Goal: Transaction & Acquisition: Subscribe to service/newsletter

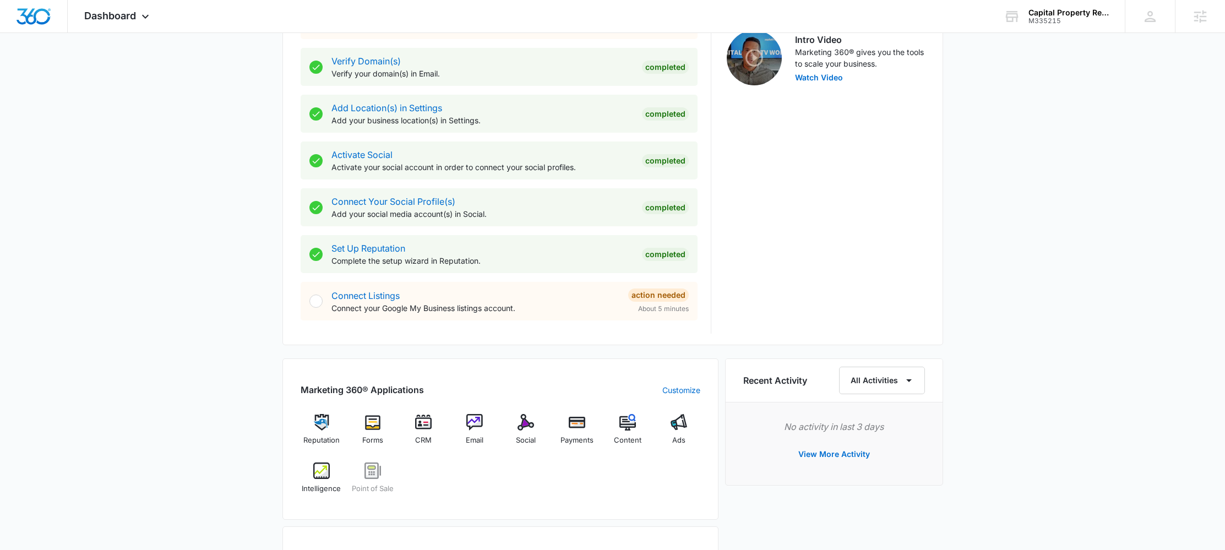
scroll to position [361, 0]
click at [118, 19] on span "Dashboard" at bounding box center [110, 16] width 52 height 12
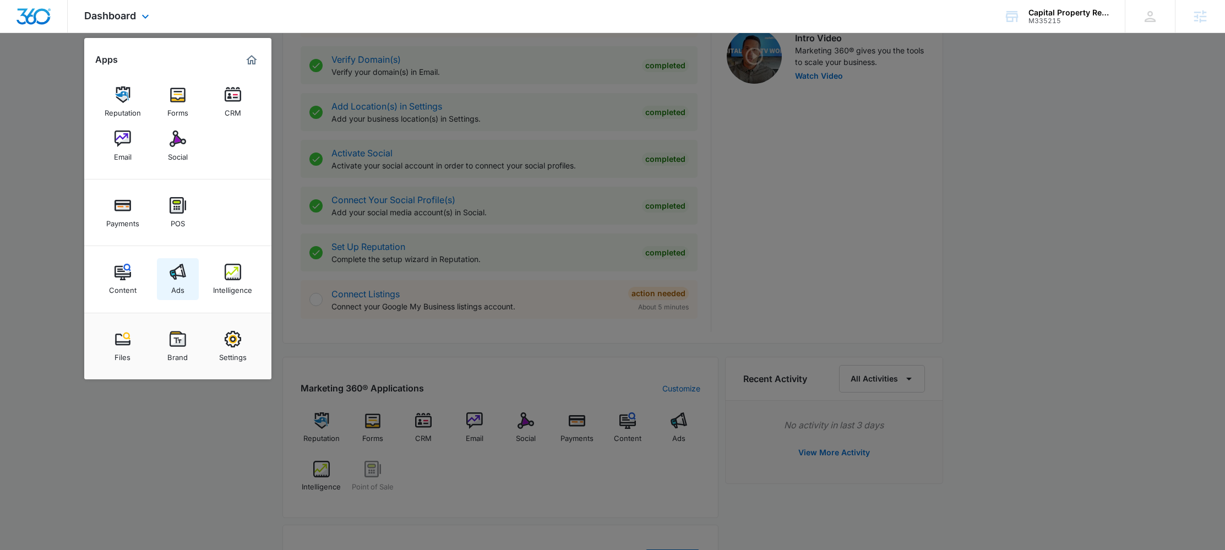
click at [166, 270] on link "Ads" at bounding box center [178, 279] width 42 height 42
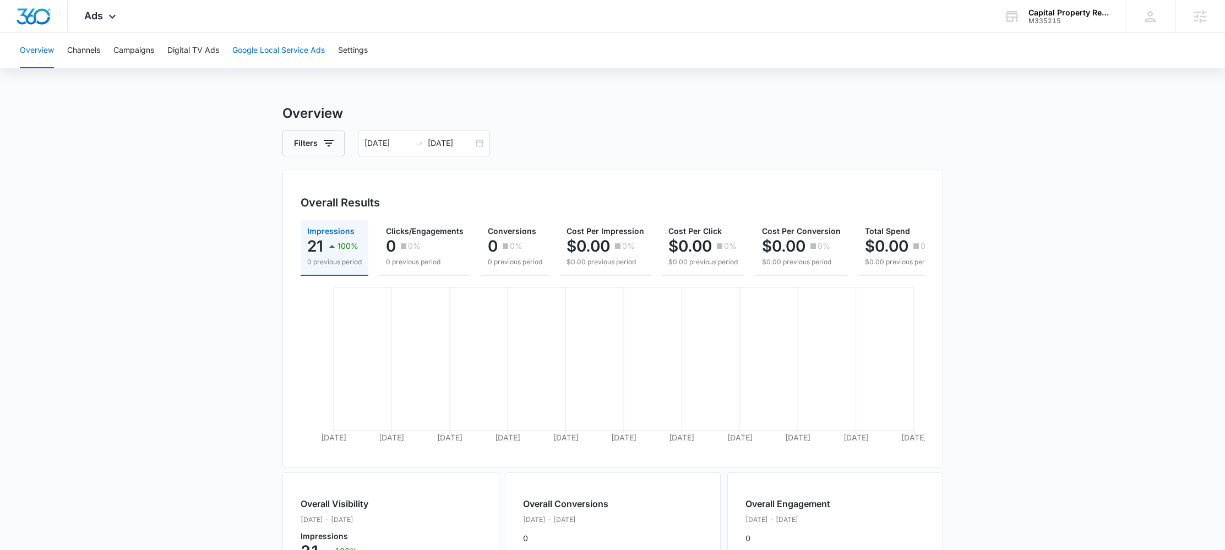
click at [275, 45] on button "Google Local Service Ads" at bounding box center [278, 50] width 92 height 35
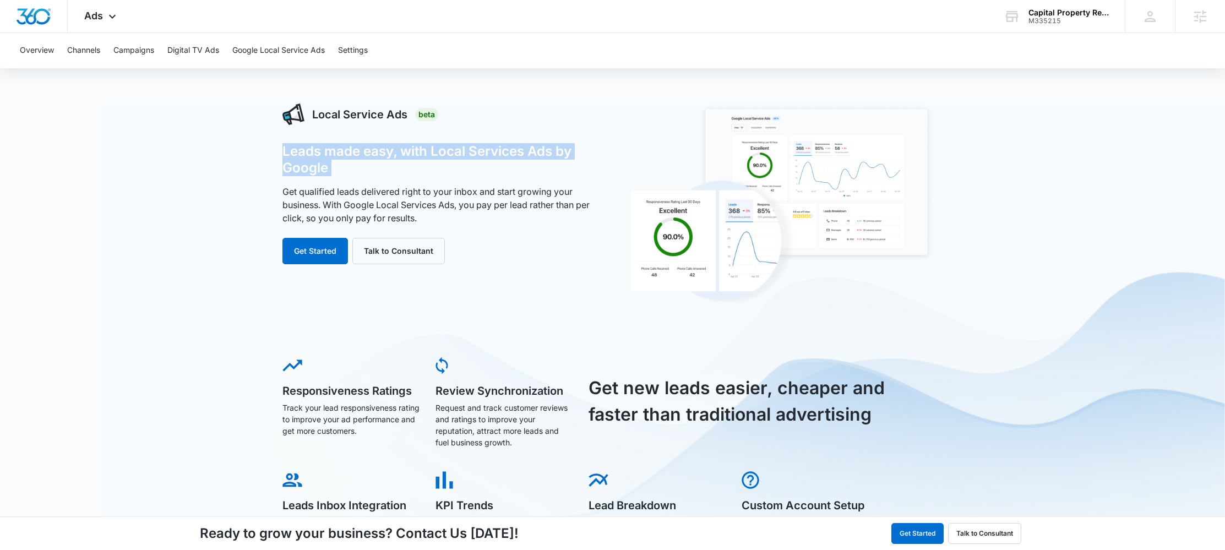
drag, startPoint x: 273, startPoint y: 152, endPoint x: 358, endPoint y: 177, distance: 88.9
click at [358, 177] on div "Local Service Ads Beta Leads made easy, with Local Services Ads by Google Get q…" at bounding box center [612, 440] width 1225 height 674
click at [358, 177] on div "Leads made easy, with Local Services Ads by Google Get qualified leads delivere…" at bounding box center [441, 203] width 318 height 121
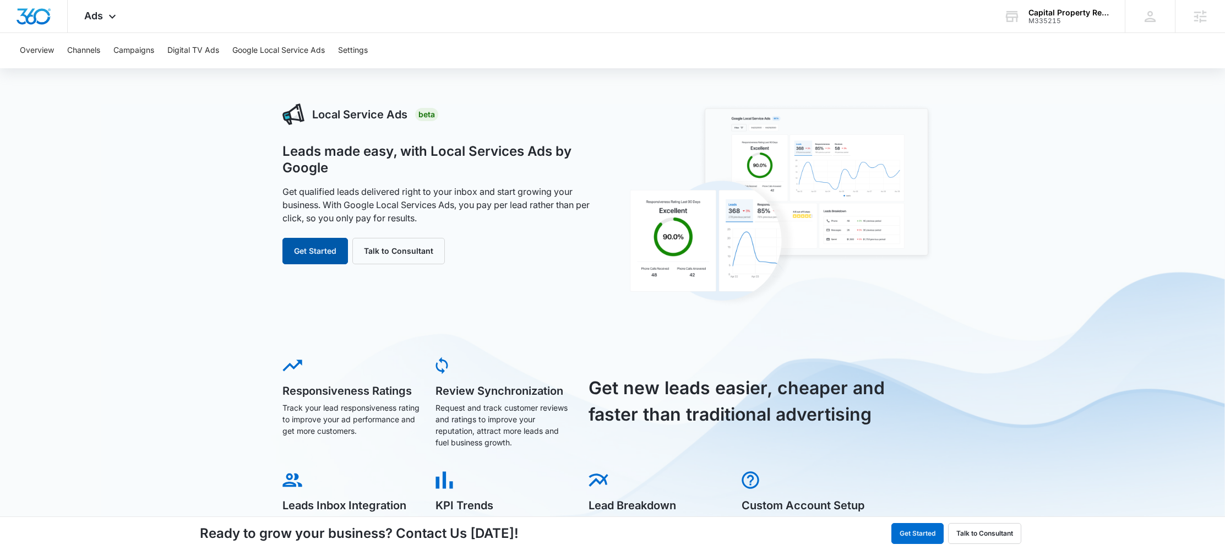
click at [316, 258] on button "Get Started" at bounding box center [315, 251] width 66 height 26
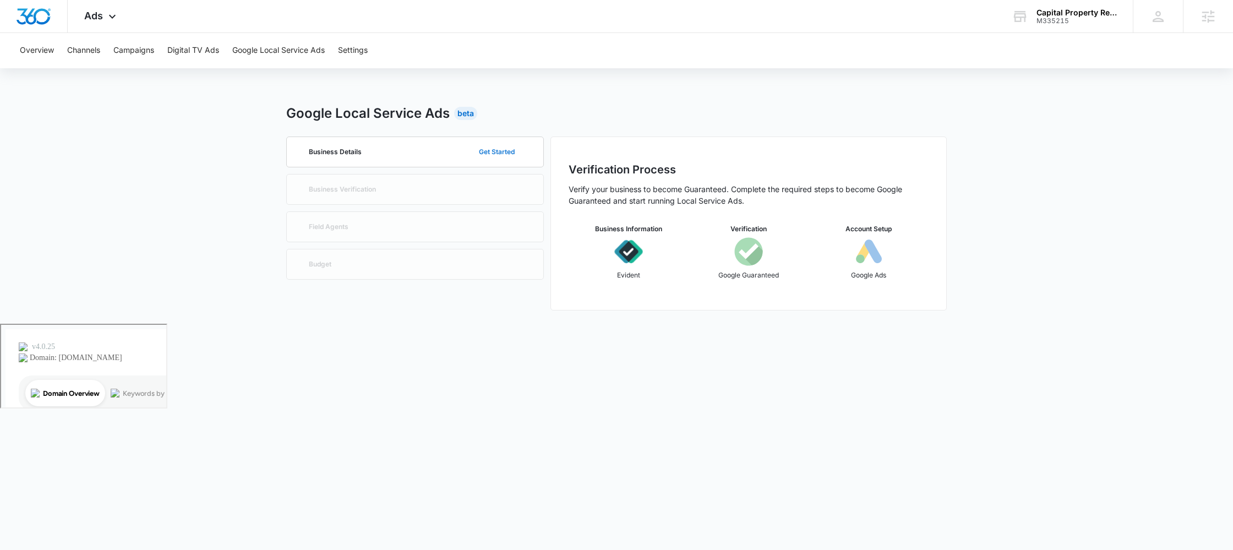
click at [485, 152] on button "Get Started" at bounding box center [497, 152] width 58 height 26
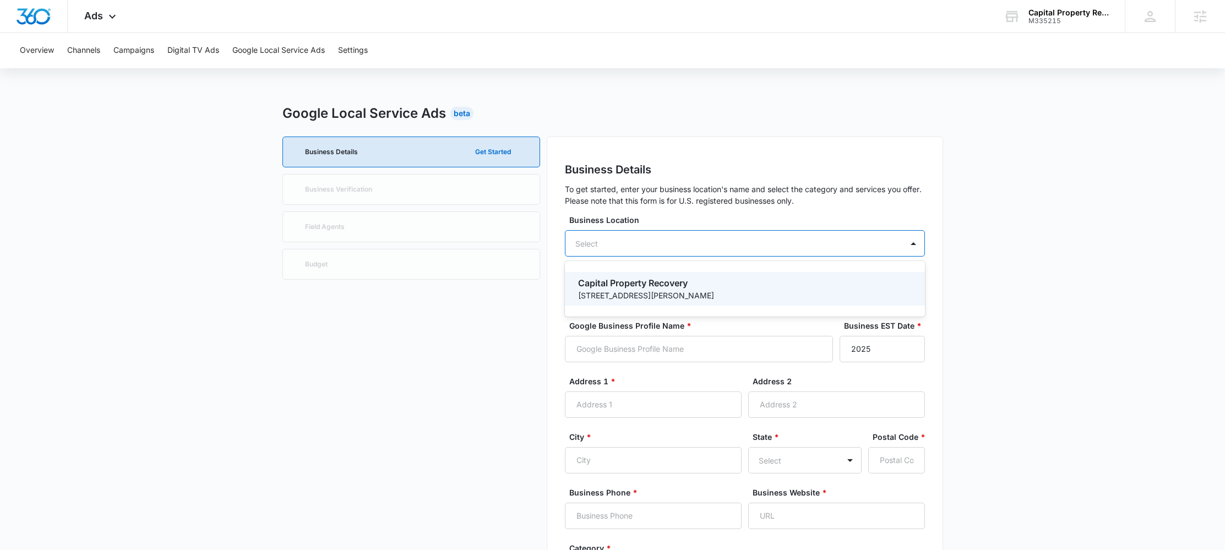
click at [623, 239] on div "Select" at bounding box center [745, 243] width 360 height 26
click at [643, 286] on p "Capital Property Recovery" at bounding box center [743, 282] width 331 height 13
type input "Capital Property Recovery"
type input "[STREET_ADDRESS][PERSON_NAME]"
type input "Crofton"
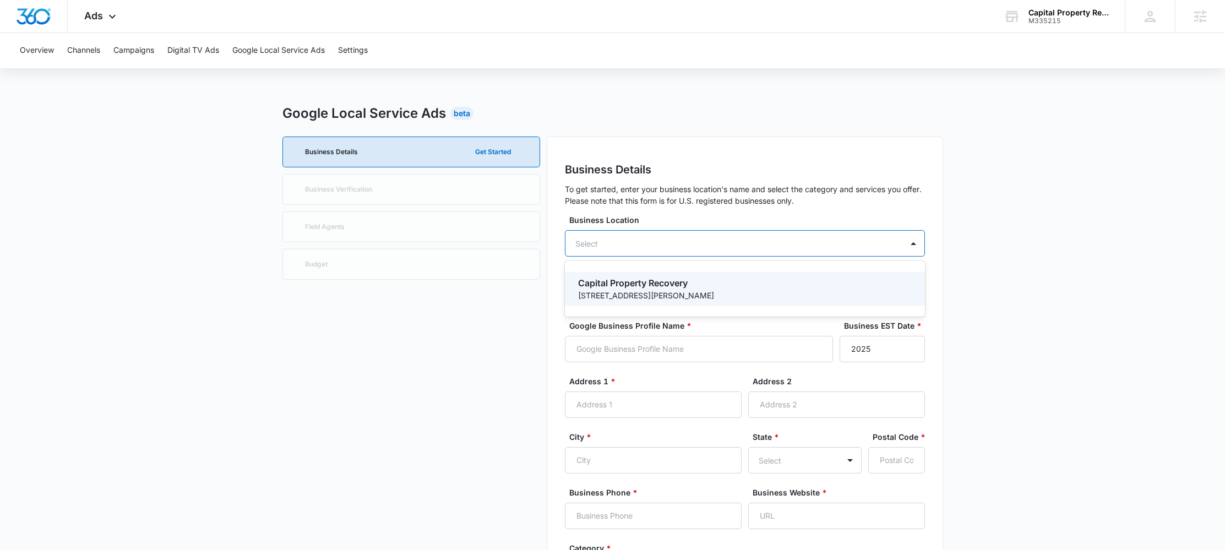
type input "21114"
type input "4432394306"
type input "[URL][DOMAIN_NAME]"
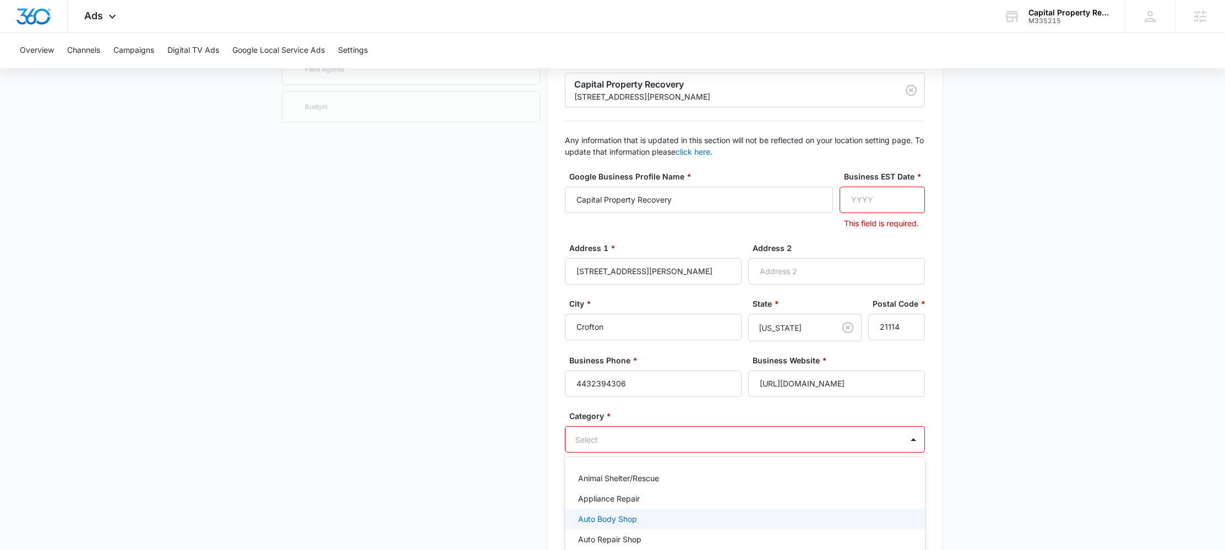
scroll to position [237, 0]
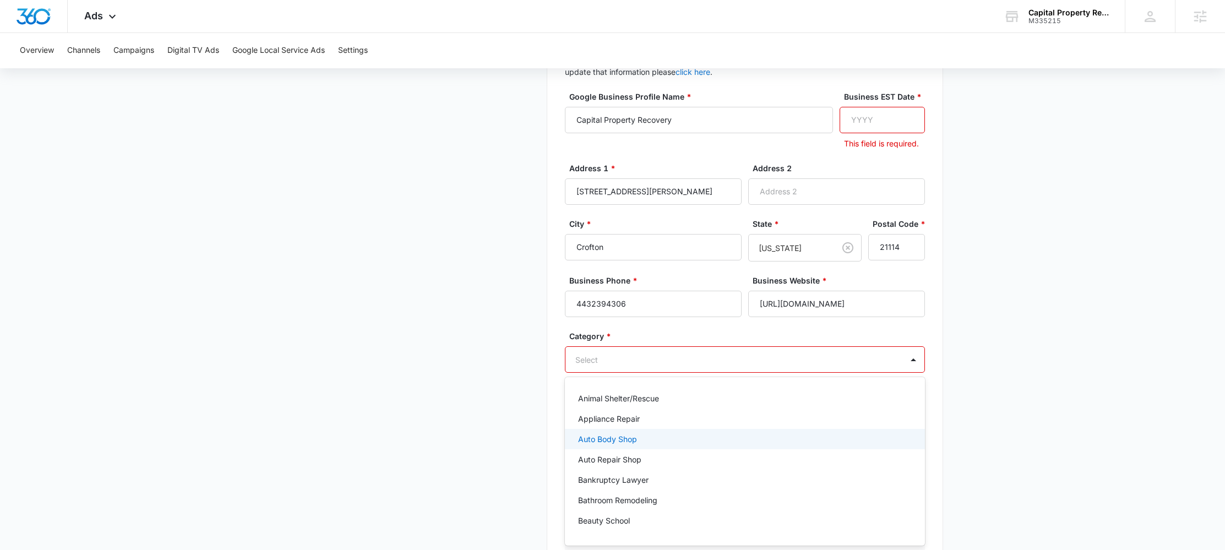
click at [587, 373] on div "Auto Body Shop, 3 of 79. 79 results available. Use Up and Down to choose option…" at bounding box center [745, 359] width 360 height 26
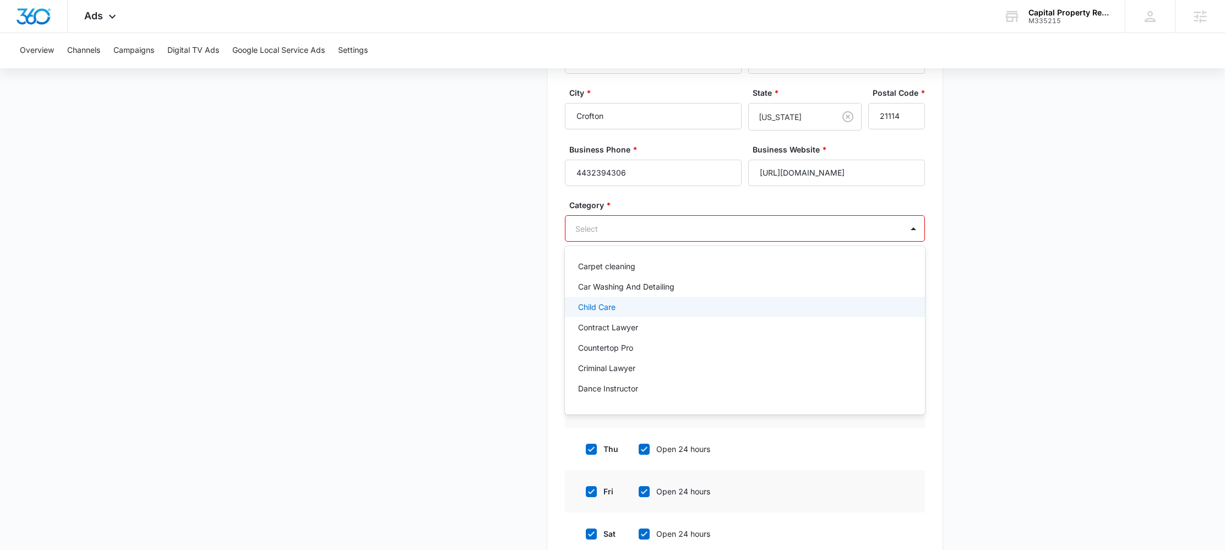
scroll to position [165, 0]
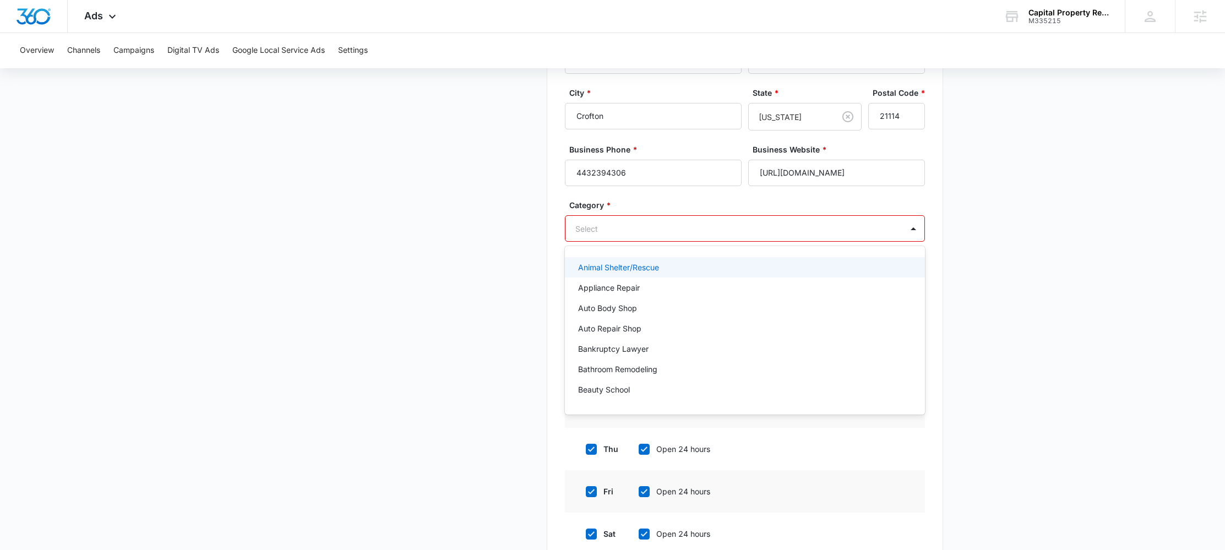
click at [832, 226] on div at bounding box center [731, 229] width 313 height 14
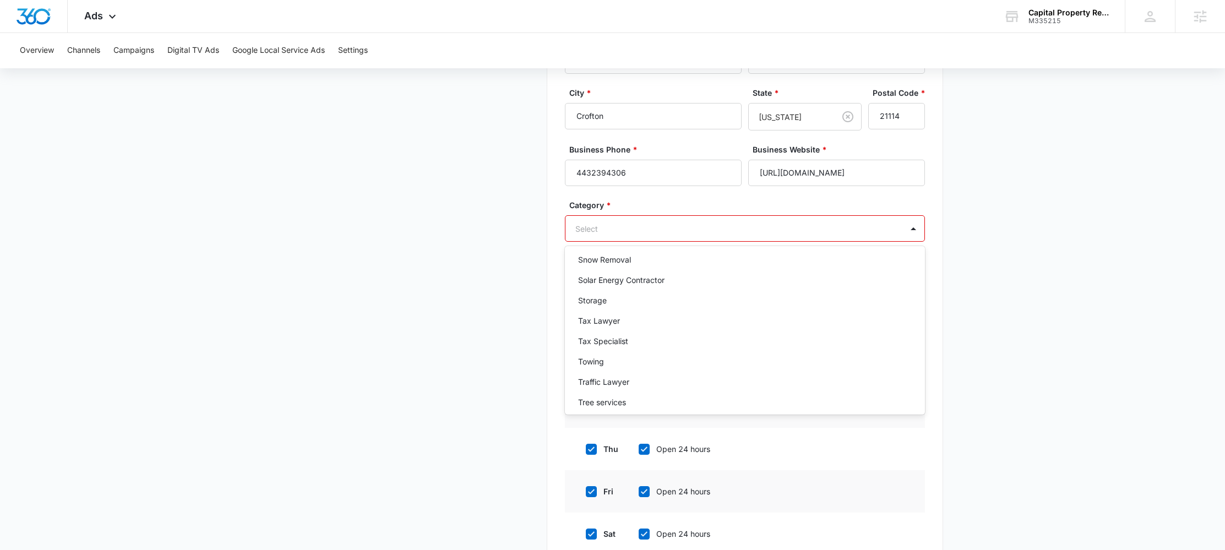
scroll to position [1463, 0]
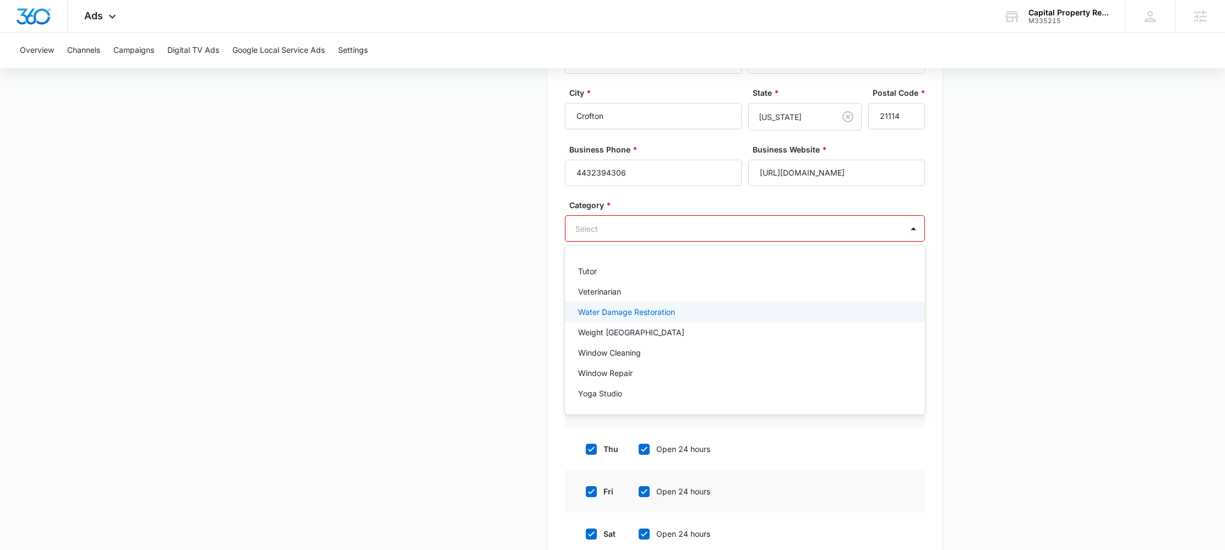
click at [676, 318] on div "Water Damage Restoration" at bounding box center [745, 312] width 360 height 20
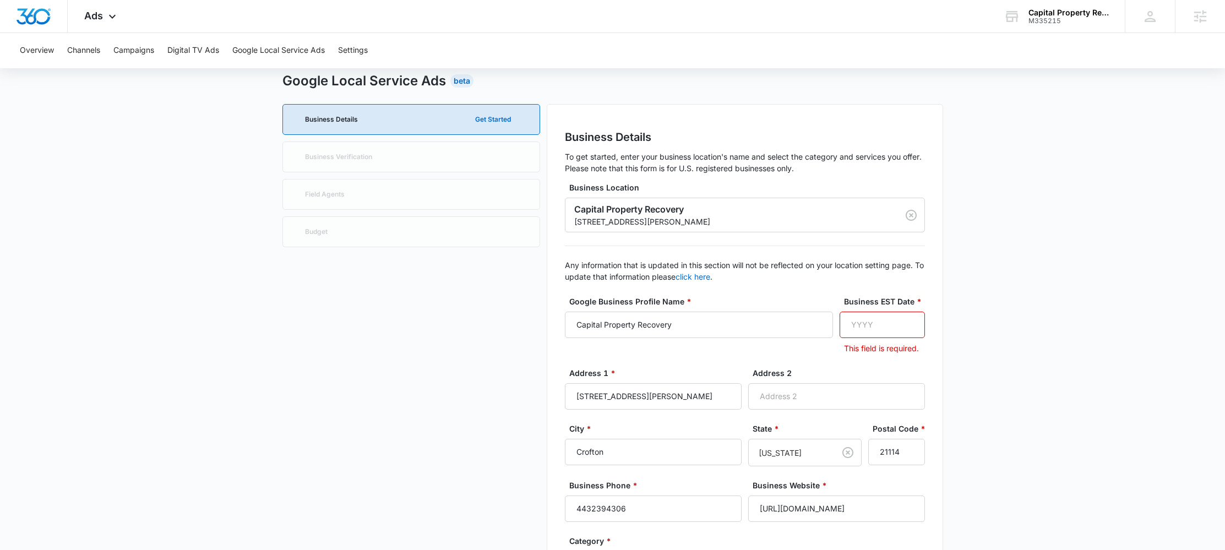
scroll to position [33, 0]
